Goal: Navigation & Orientation: Find specific page/section

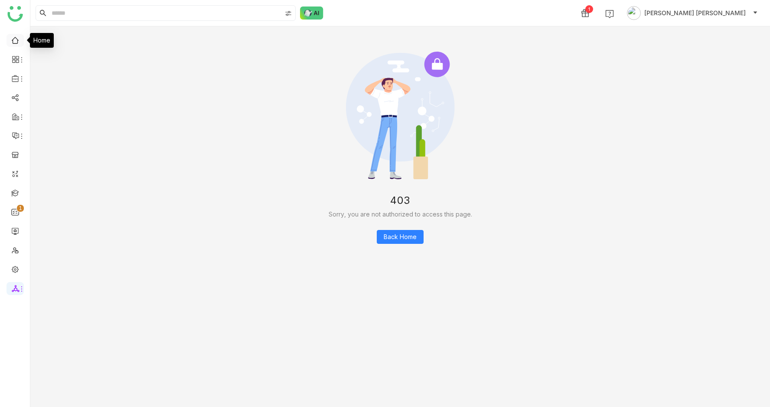
click at [11, 42] on link at bounding box center [15, 39] width 8 height 7
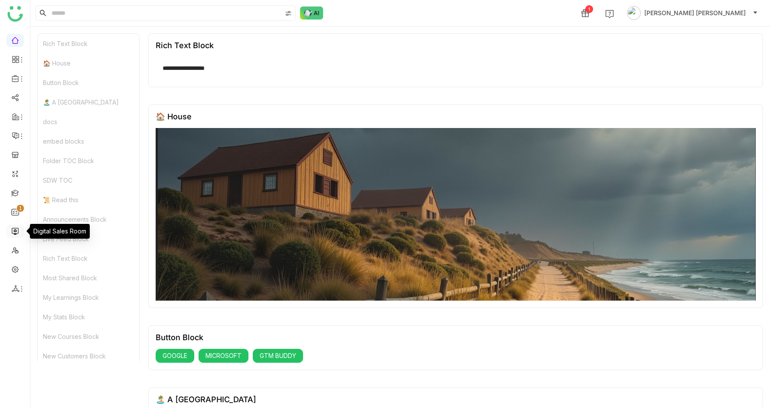
click at [13, 231] on link at bounding box center [15, 230] width 8 height 7
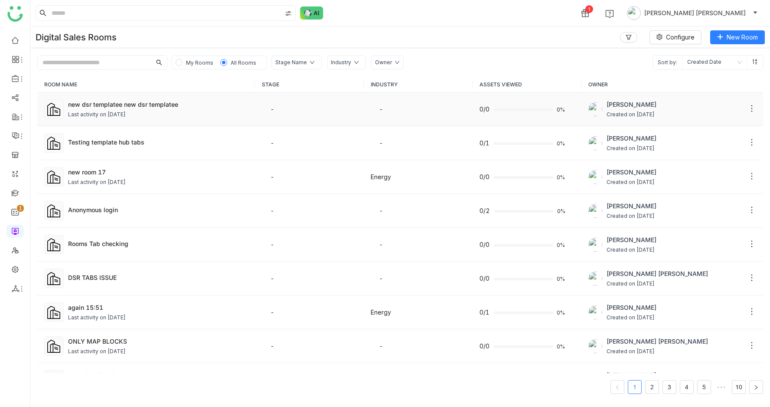
click at [126, 117] on div "Last activity on Sep 11, 2025" at bounding box center [97, 115] width 58 height 8
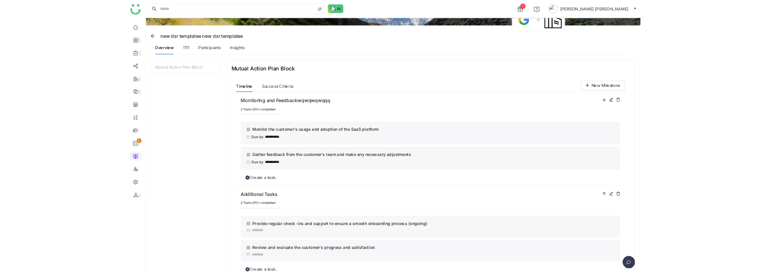
scroll to position [65, 0]
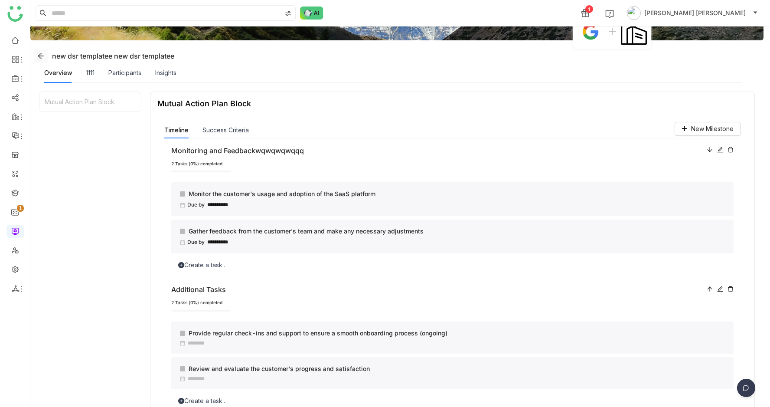
click at [37, 55] on icon at bounding box center [40, 55] width 7 height 7
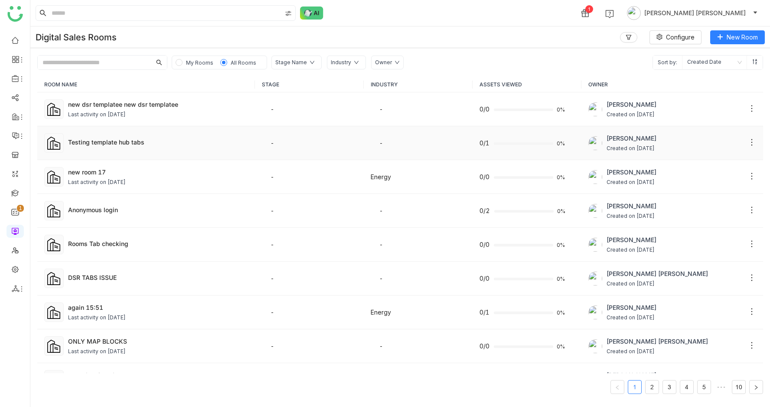
click at [114, 155] on td "Testing template hub tabs" at bounding box center [146, 143] width 218 height 34
click at [126, 183] on div "Last activity on [DATE]" at bounding box center [97, 182] width 58 height 8
click at [118, 340] on div "ONLY MAP BLOCKS" at bounding box center [158, 341] width 180 height 9
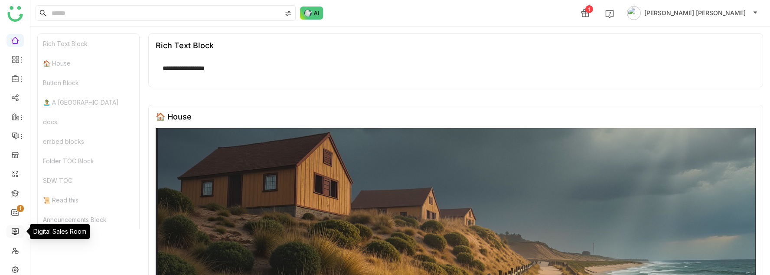
click at [16, 231] on link at bounding box center [15, 230] width 8 height 7
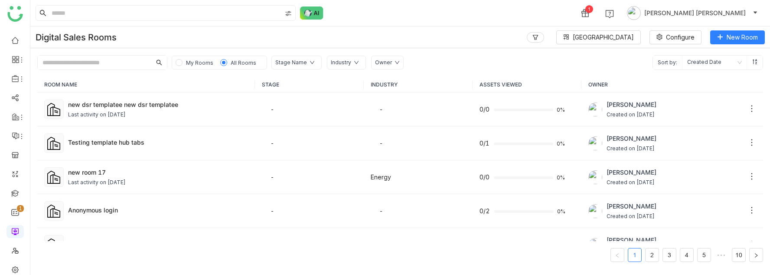
click at [107, 59] on input "text" at bounding box center [95, 63] width 114 height 14
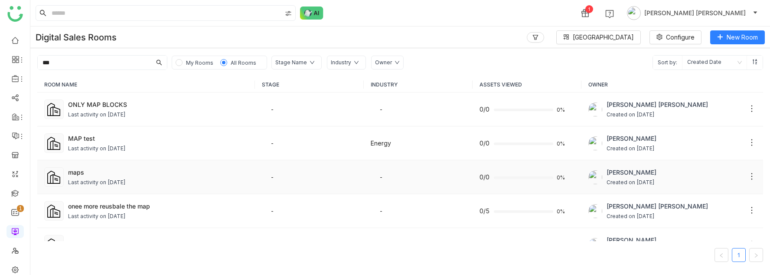
type input "***"
click at [98, 172] on div "maps" at bounding box center [158, 171] width 180 height 9
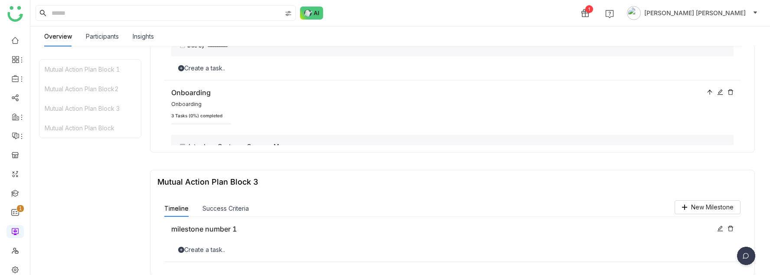
scroll to position [572, 0]
click at [222, 203] on div "Success Criteria" at bounding box center [226, 206] width 46 height 16
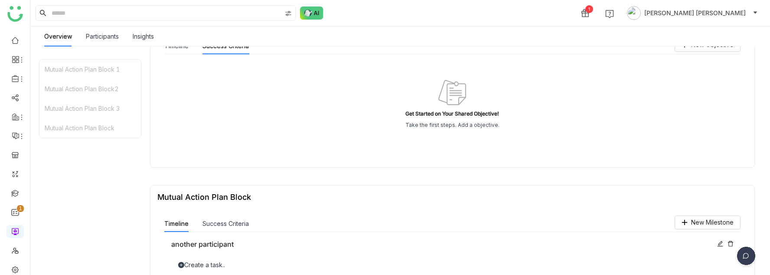
scroll to position [741, 0]
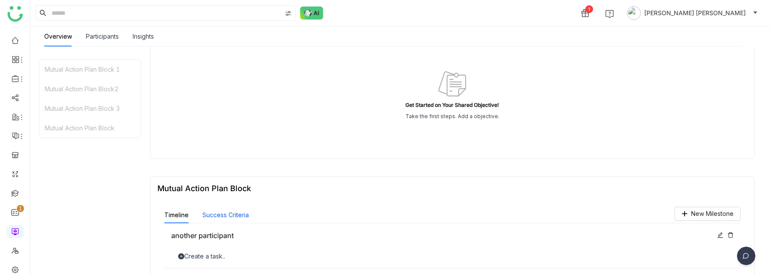
click at [226, 219] on button "Success Criteria" at bounding box center [226, 215] width 46 height 10
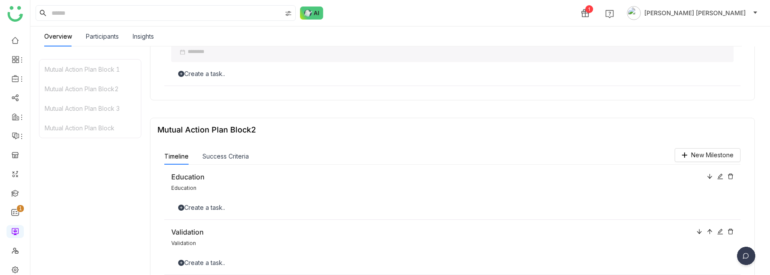
scroll to position [199, 0]
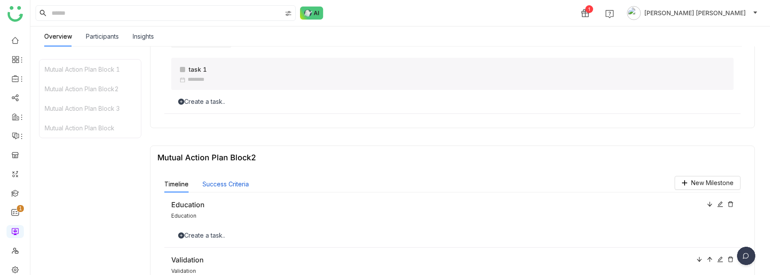
click at [225, 185] on button "Success Criteria" at bounding box center [226, 184] width 46 height 10
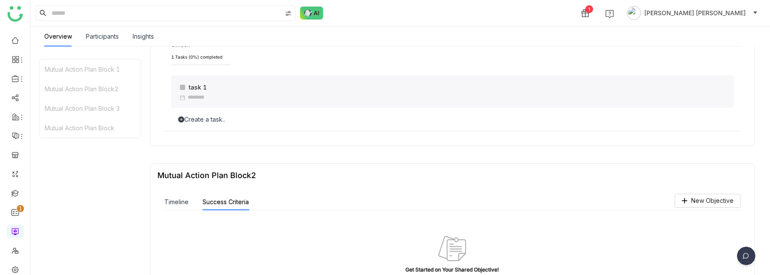
scroll to position [0, 0]
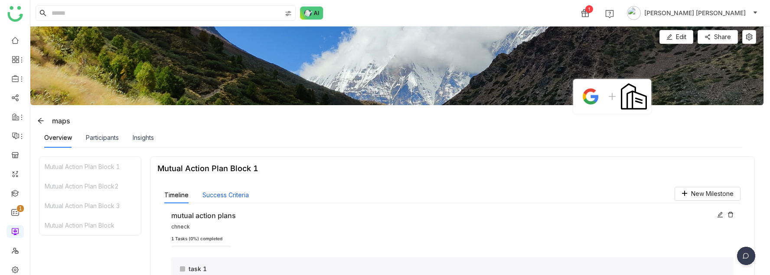
click at [225, 196] on button "Success Criteria" at bounding box center [226, 195] width 46 height 10
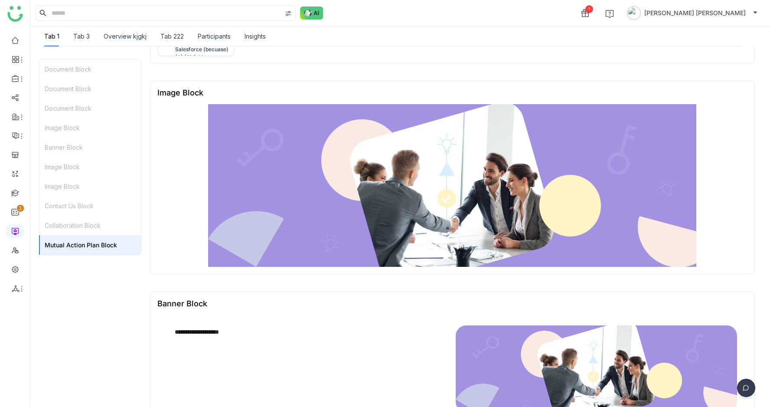
scroll to position [0, 0]
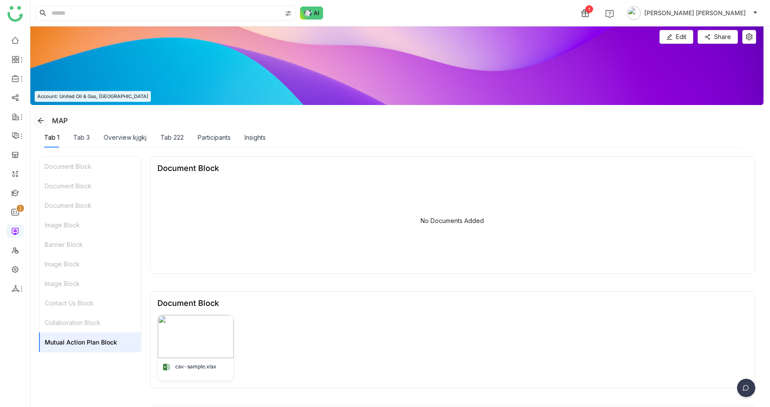
click at [40, 120] on icon at bounding box center [40, 120] width 7 height 7
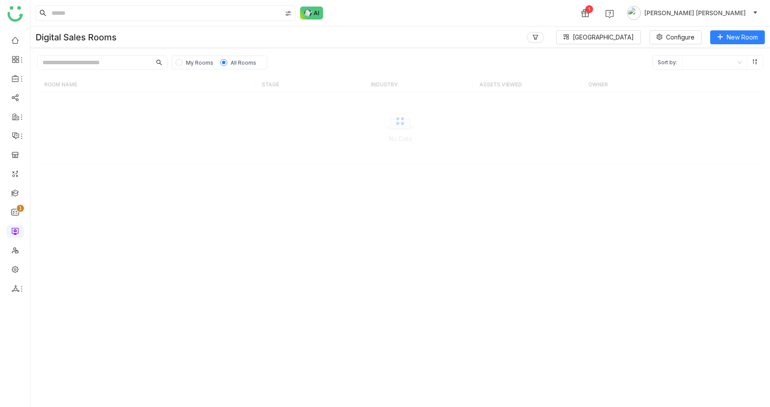
click at [124, 60] on input "text" at bounding box center [95, 63] width 114 height 14
type input "*"
click at [121, 68] on input "***" at bounding box center [95, 63] width 114 height 14
type input "*"
click at [185, 64] on span "My Rooms" at bounding box center [200, 63] width 34 height 10
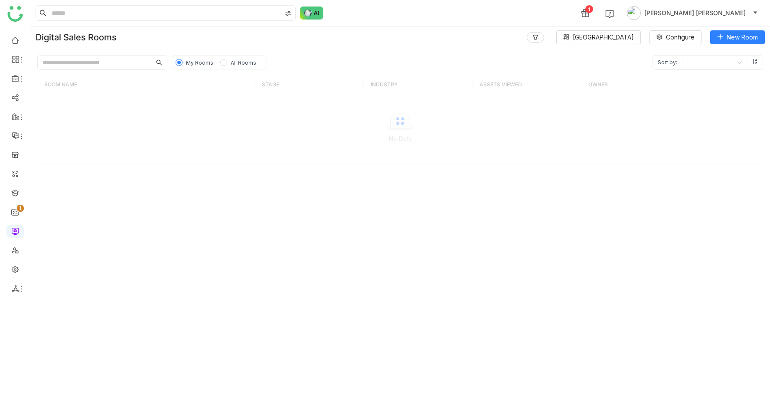
click at [249, 65] on span "All Rooms" at bounding box center [244, 62] width 26 height 7
